Goal: Information Seeking & Learning: Learn about a topic

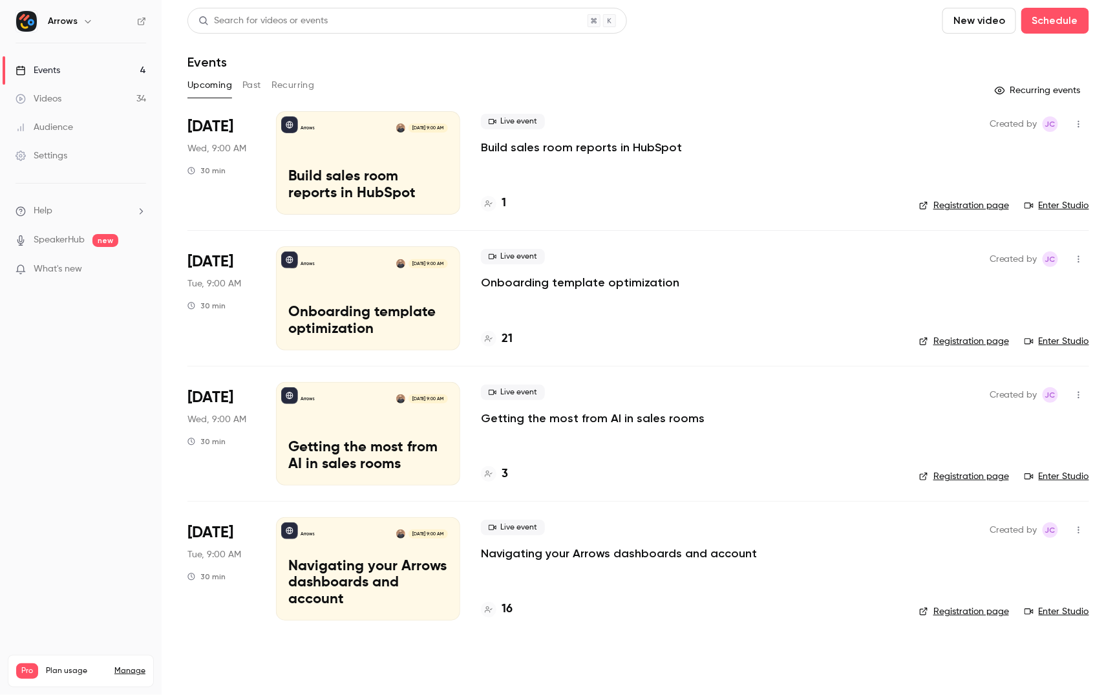
click at [250, 86] on button "Past" at bounding box center [251, 85] width 19 height 21
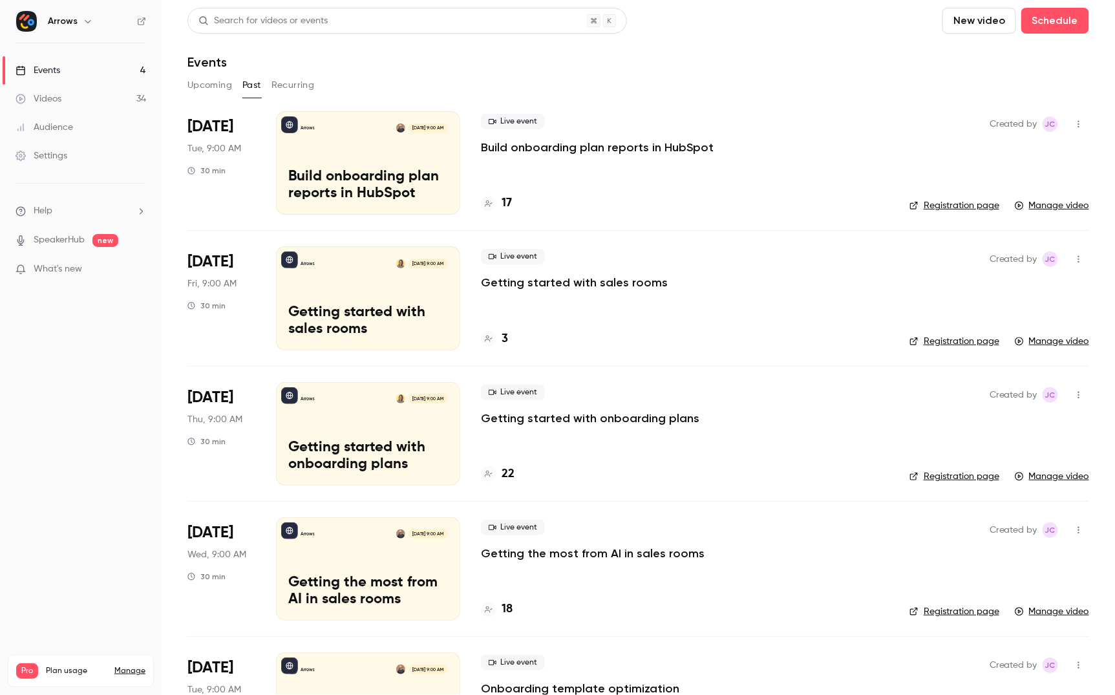
click at [578, 149] on p "Build onboarding plan reports in HubSpot" at bounding box center [597, 148] width 233 height 16
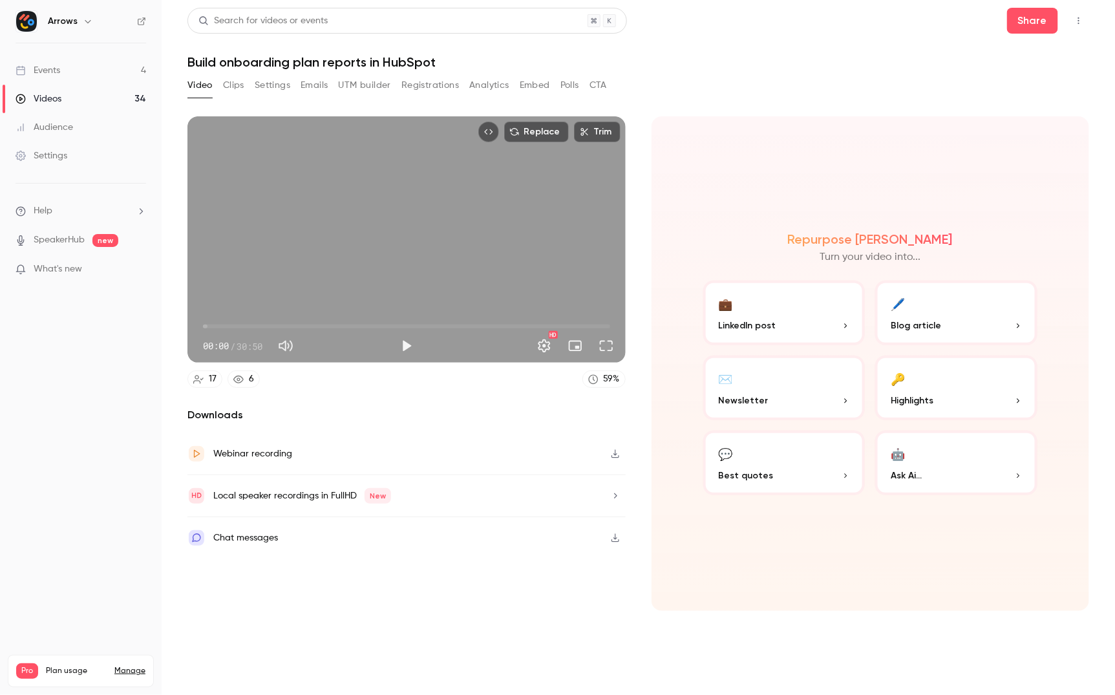
click at [444, 526] on div "Chat messages" at bounding box center [406, 537] width 438 height 41
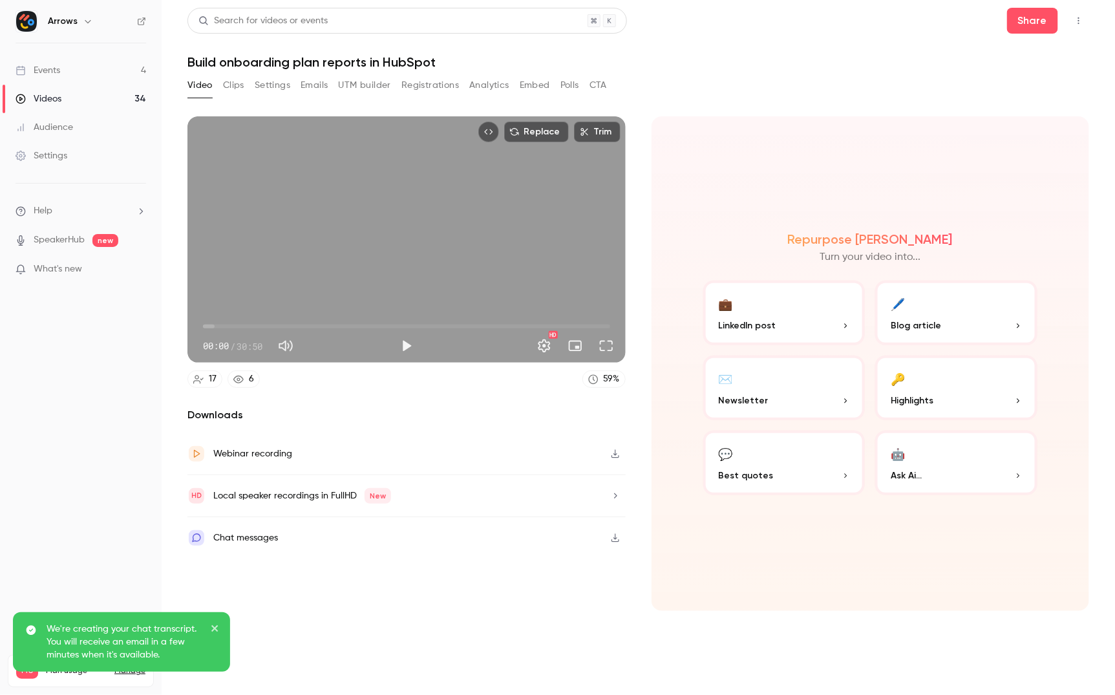
click at [447, 84] on button "Registrations" at bounding box center [430, 85] width 58 height 21
